Goal: Browse casually: Explore the website without a specific task or goal

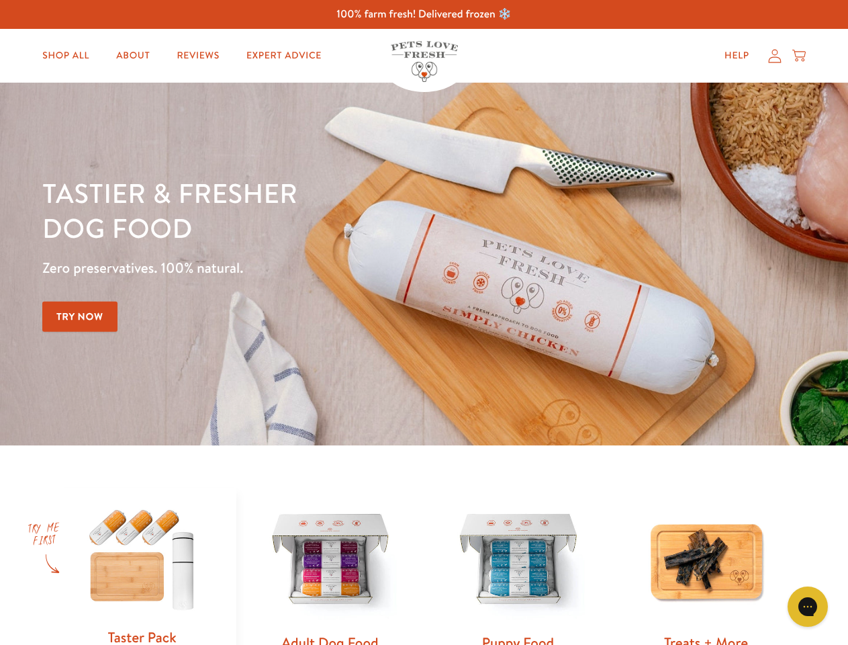
click at [424, 322] on div "Tastier & fresher dog food Zero preservatives. 100% natural. Try Now" at bounding box center [296, 263] width 509 height 177
click at [808, 606] on icon "Gorgias live chat" at bounding box center [807, 606] width 13 height 13
